Goal: Check status

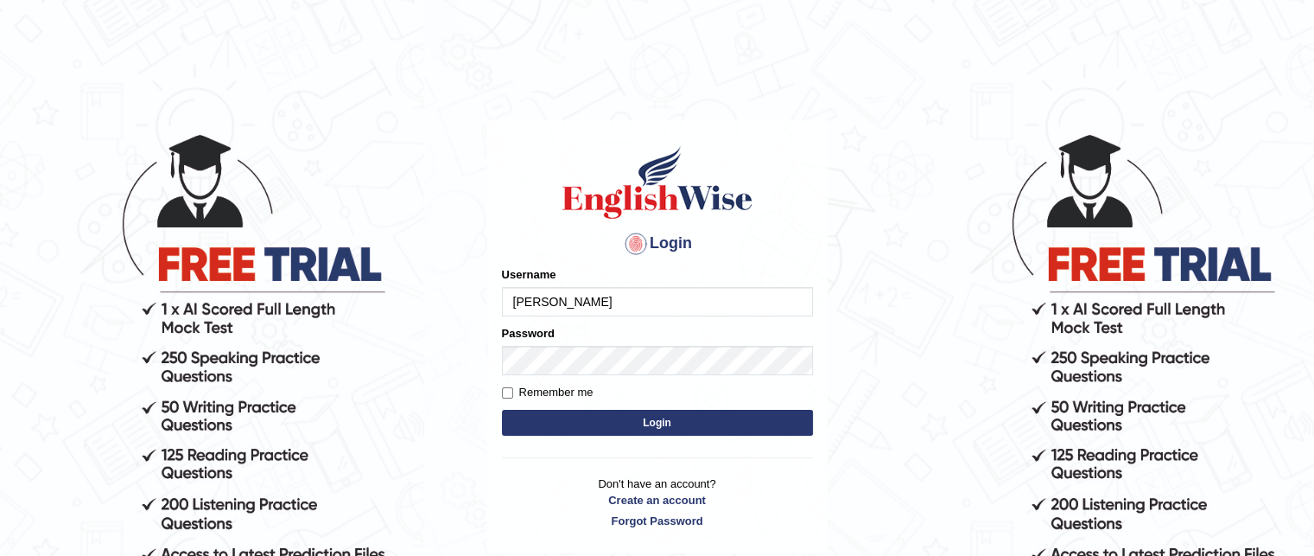
type input "[PERSON_NAME]"
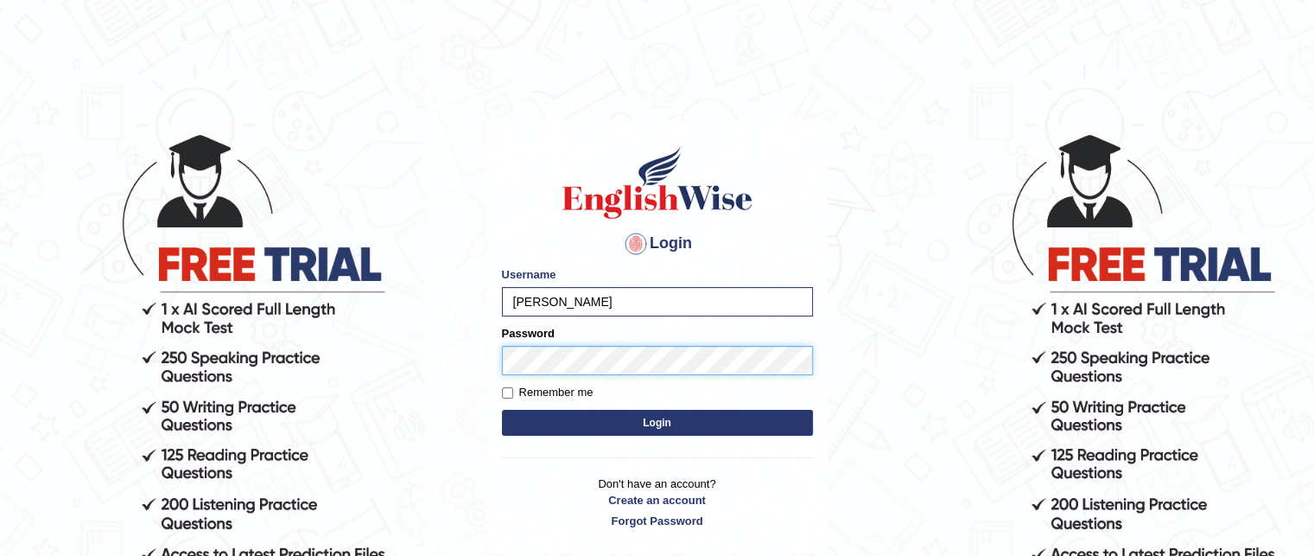
click at [502, 410] on button "Login" at bounding box center [657, 423] width 311 height 26
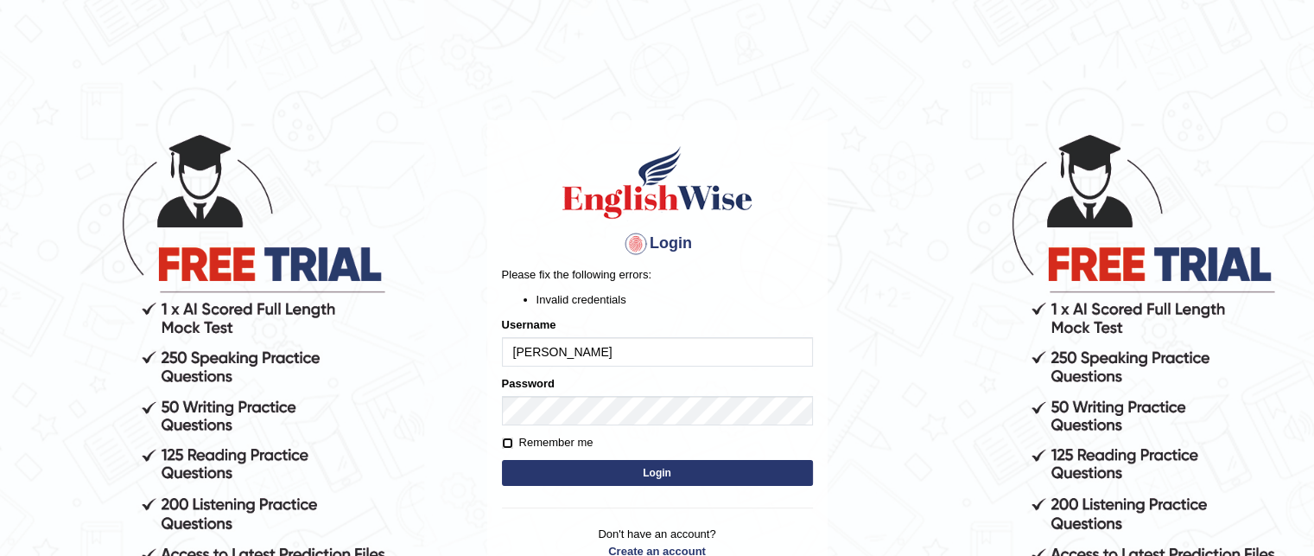
click at [509, 442] on input "Remember me" at bounding box center [507, 442] width 11 height 11
click at [505, 438] on input "Remember me" at bounding box center [507, 442] width 11 height 11
checkbox input "false"
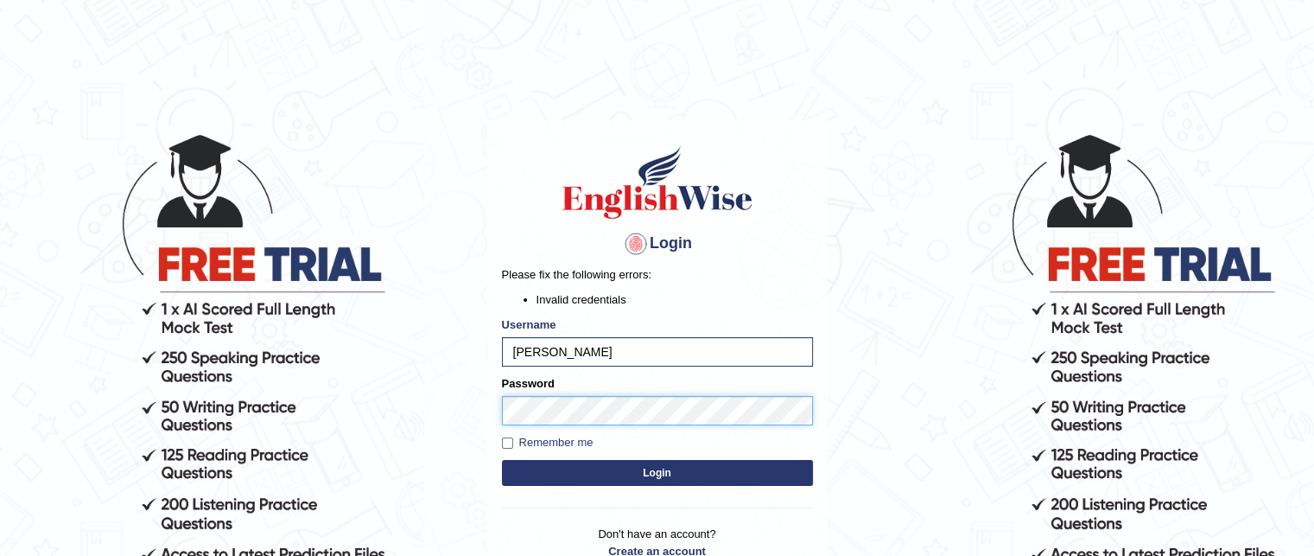
click at [502, 460] on button "Login" at bounding box center [657, 473] width 311 height 26
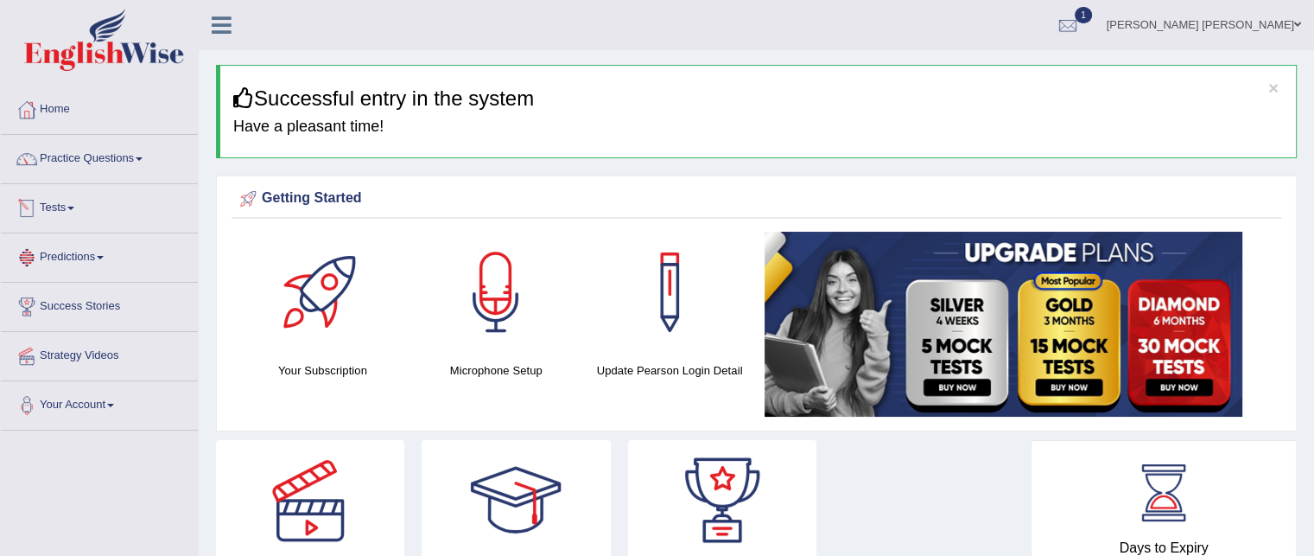
click at [69, 208] on link "Tests" at bounding box center [99, 205] width 197 height 43
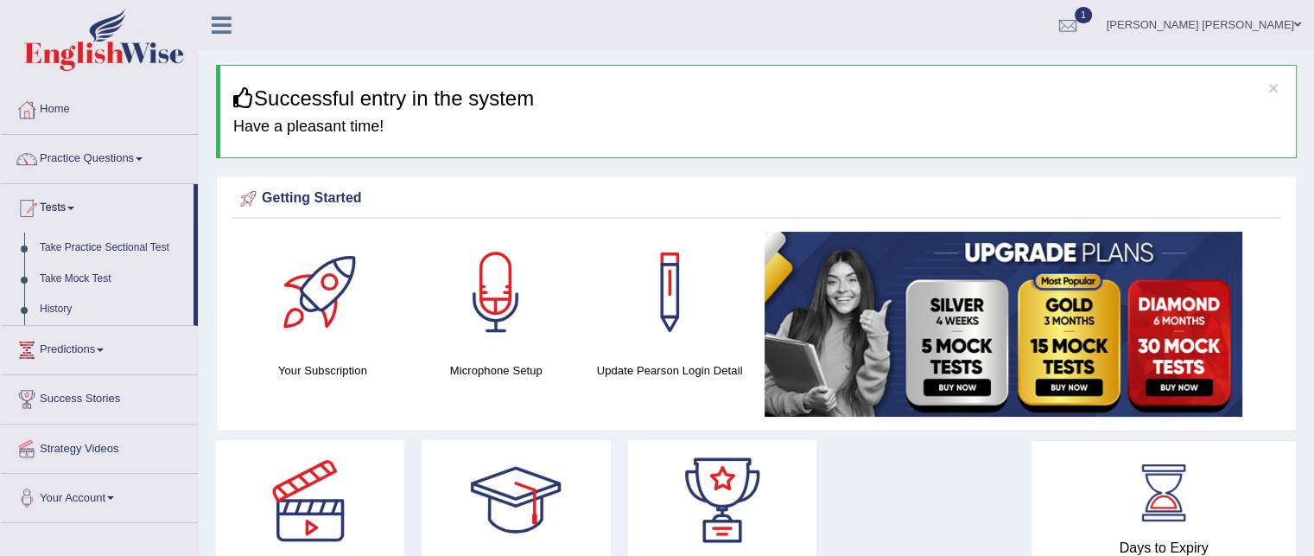
click at [50, 306] on link "History" at bounding box center [113, 309] width 162 height 31
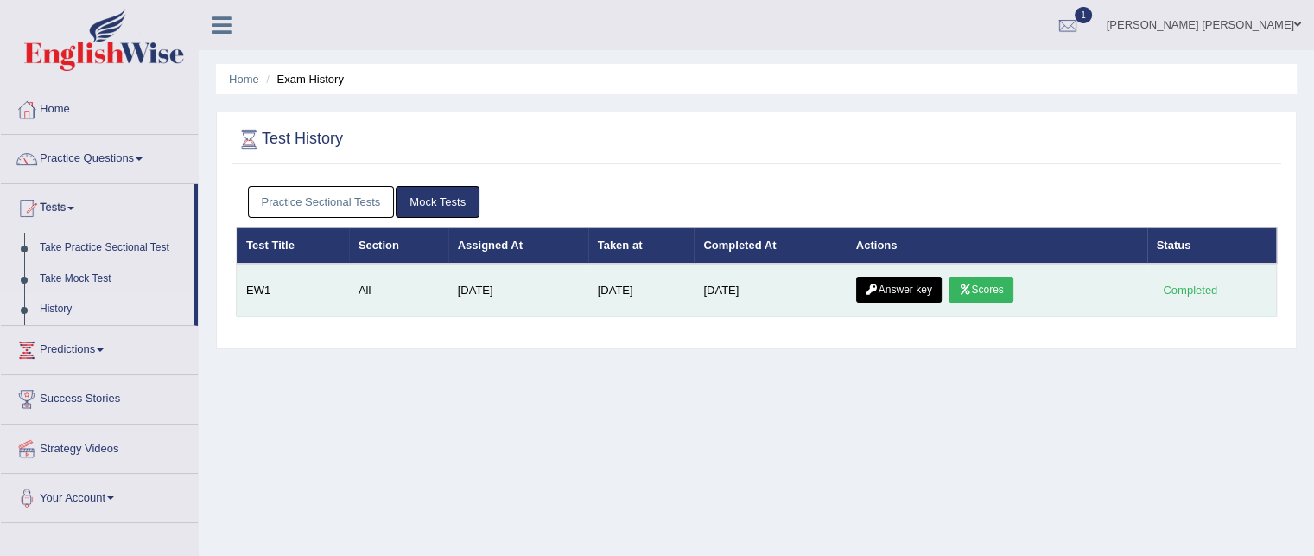
click at [977, 278] on link "Scores" at bounding box center [981, 290] width 64 height 26
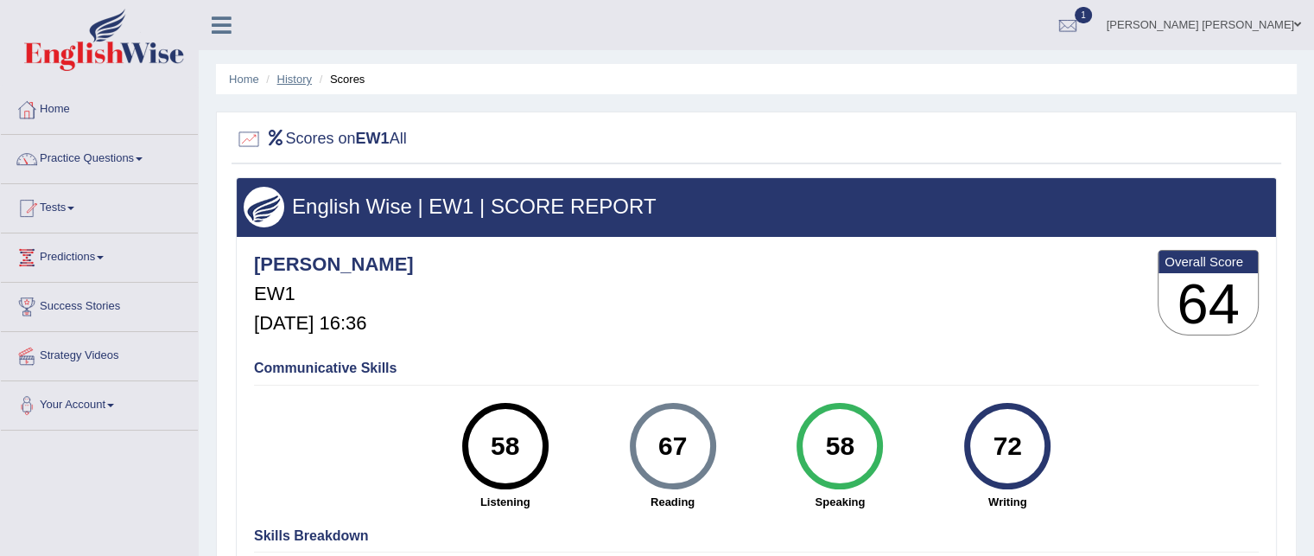
click at [304, 79] on link "History" at bounding box center [294, 79] width 35 height 13
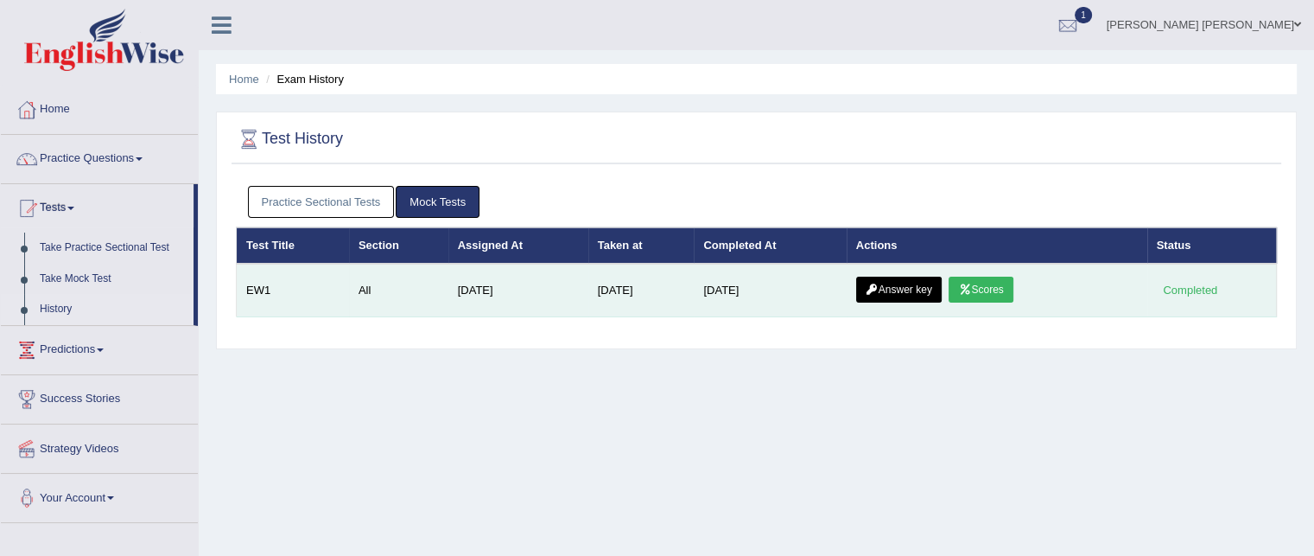
click at [893, 284] on link "Answer key" at bounding box center [899, 290] width 86 height 26
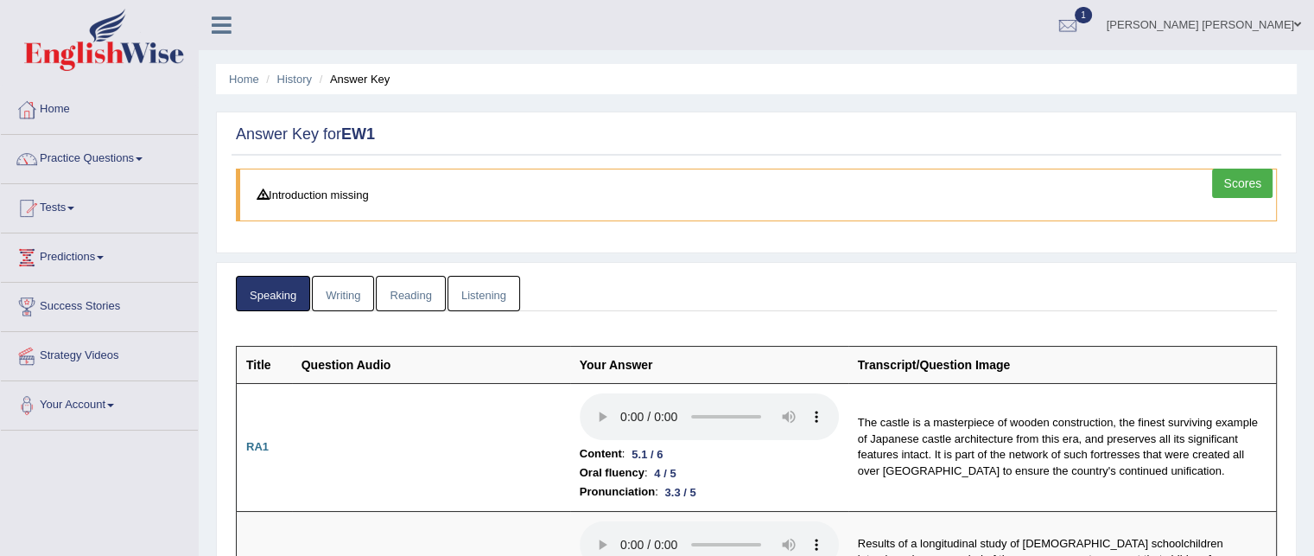
click at [429, 302] on link "Reading" at bounding box center [410, 293] width 69 height 35
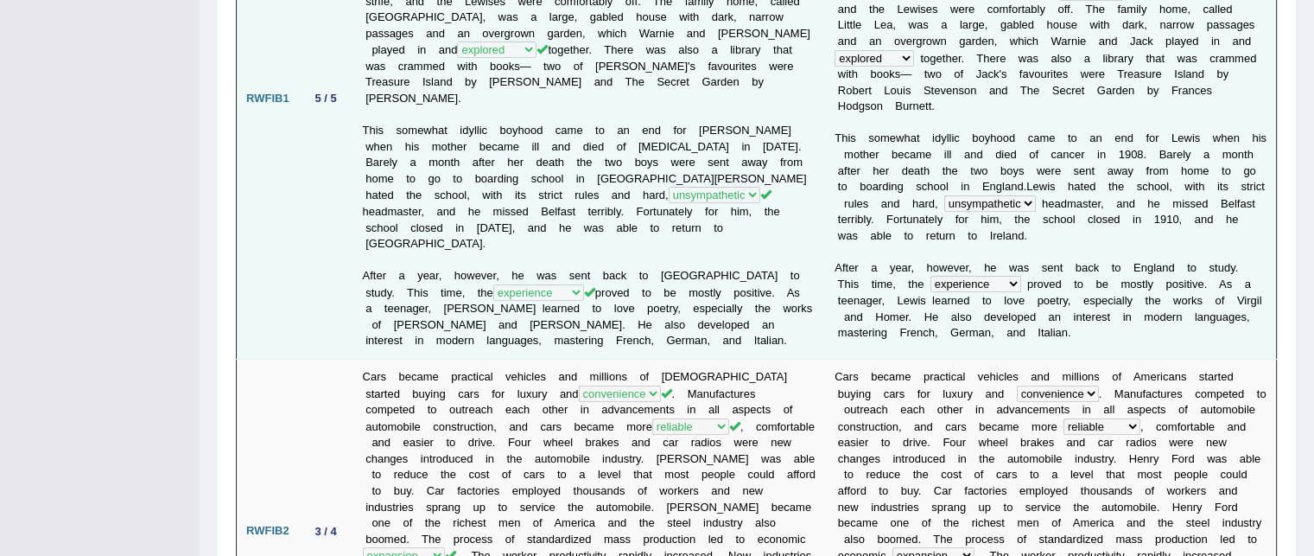
scroll to position [546, 0]
